Goal: Book appointment/travel/reservation

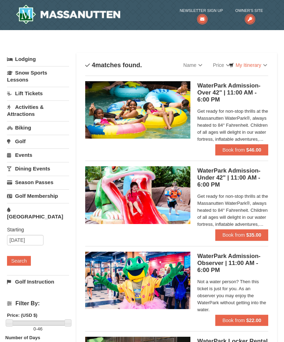
click at [20, 111] on link "Activities & Attractions" at bounding box center [38, 111] width 62 height 20
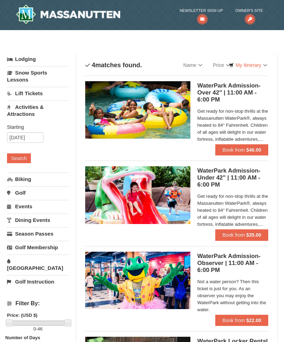
click at [25, 162] on button "Search" at bounding box center [19, 158] width 24 height 10
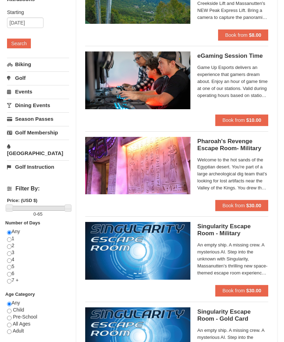
scroll to position [115, 0]
click at [16, 120] on link "Season Passes" at bounding box center [38, 118] width 62 height 13
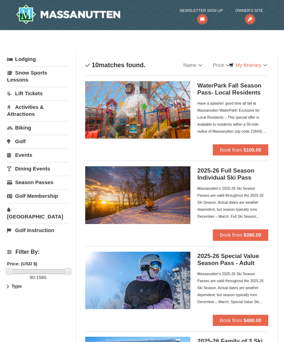
click at [17, 63] on link "Lodging" at bounding box center [38, 59] width 62 height 13
